Goal: Task Accomplishment & Management: Manage account settings

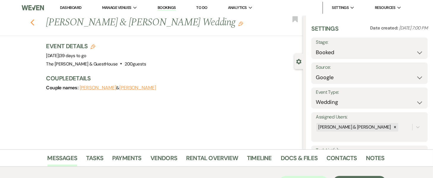
click at [35, 22] on icon "Previous" at bounding box center [32, 22] width 4 height 7
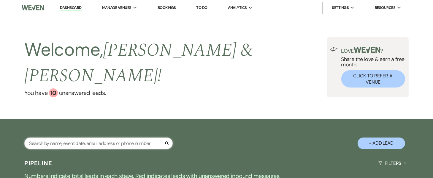
click at [62, 137] on input "text" at bounding box center [98, 143] width 148 height 12
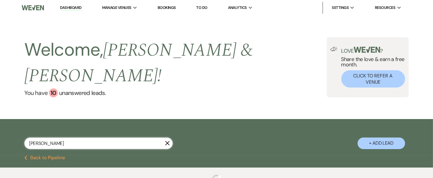
type input "[PERSON_NAME]"
select select "6"
type input "[PERSON_NAME]"
select select "6"
type input "[PERSON_NAME]"
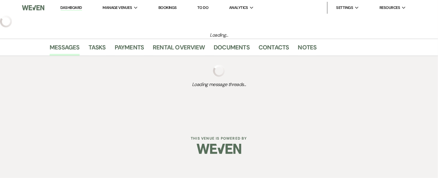
select select "6"
select select "5"
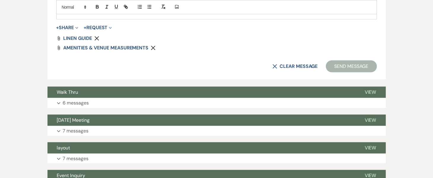
scroll to position [375, 0]
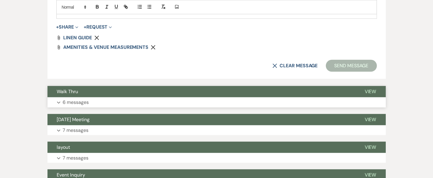
click at [70, 101] on p "6 messages" at bounding box center [76, 102] width 26 height 8
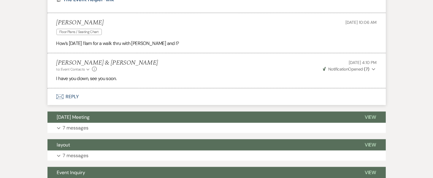
scroll to position [706, 0]
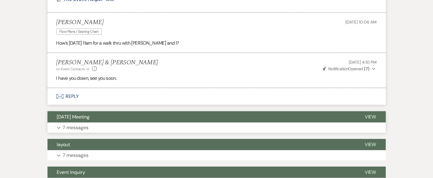
click at [68, 113] on span "[DATE] Meeting" at bounding box center [73, 116] width 33 height 6
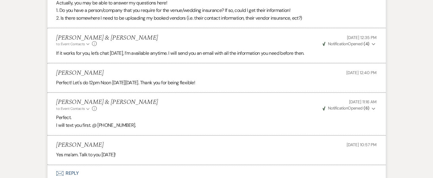
scroll to position [1086, 0]
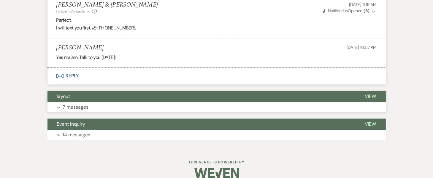
click at [72, 103] on p "7 messages" at bounding box center [76, 107] width 26 height 8
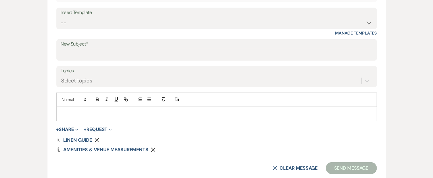
scroll to position [273, 0]
click at [280, 168] on button "X Clear message" at bounding box center [295, 167] width 45 height 5
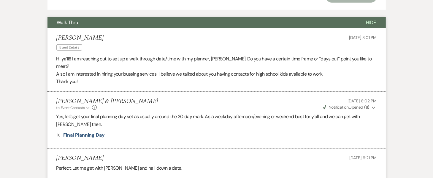
scroll to position [425, 0]
